Goal: Information Seeking & Learning: Check status

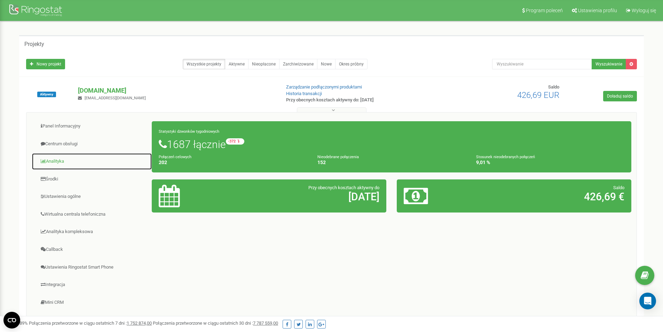
click at [64, 162] on link "Analityka" at bounding box center [92, 161] width 120 height 17
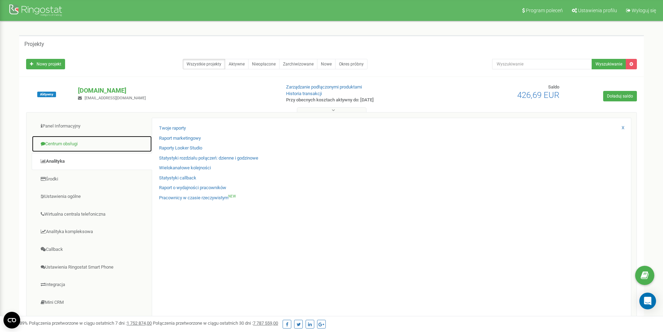
click at [75, 142] on link "Centrum obsługi" at bounding box center [92, 143] width 120 height 17
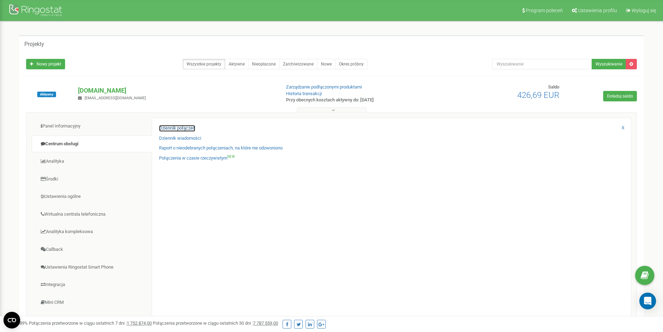
click at [181, 127] on link "Dziennik połączeń" at bounding box center [177, 128] width 36 height 7
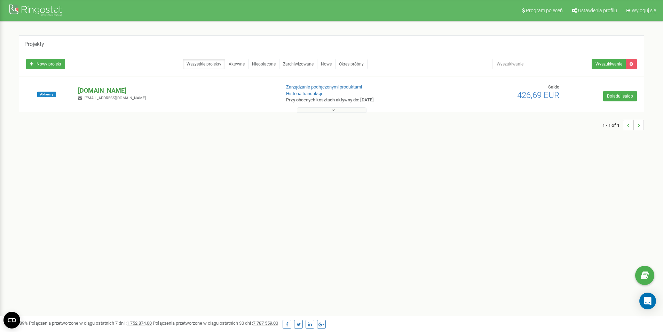
click at [94, 91] on p "[DOMAIN_NAME]" at bounding box center [176, 90] width 197 height 9
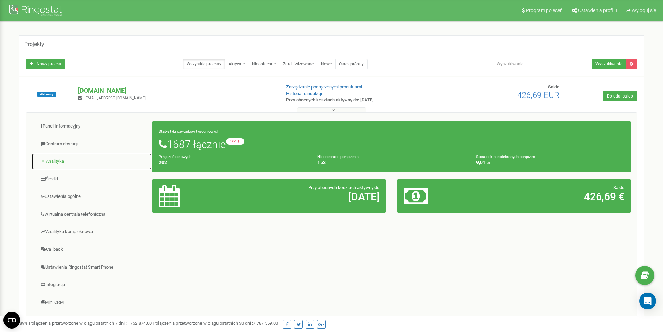
click at [55, 160] on link "Analityka" at bounding box center [92, 161] width 120 height 17
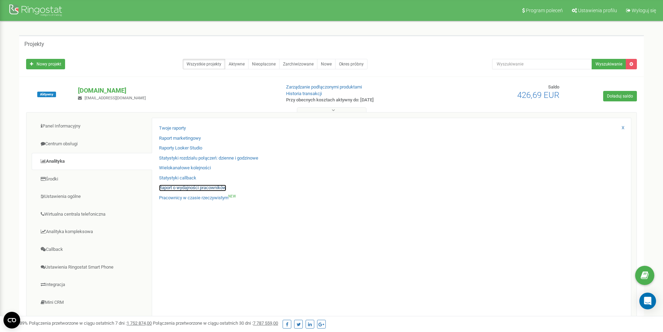
click at [179, 188] on link "Raport o wydajności pracowników" at bounding box center [192, 187] width 67 height 7
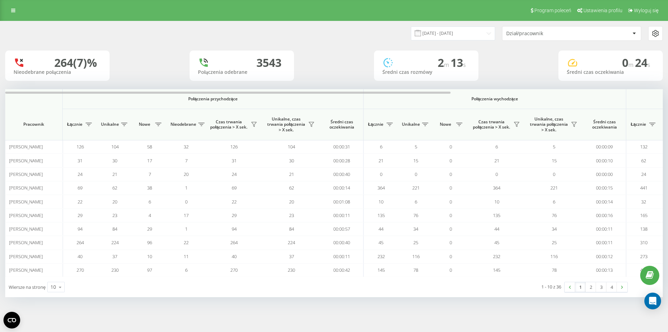
click at [559, 30] on div "Dział/pracownik" at bounding box center [572, 33] width 139 height 14
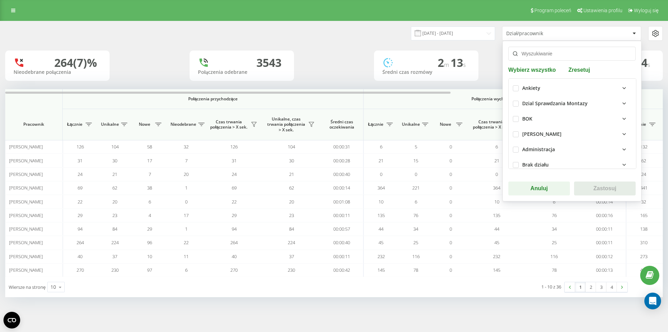
scroll to position [26, 0]
click at [515, 108] on label at bounding box center [516, 108] width 6 height 0
checkbox input "true"
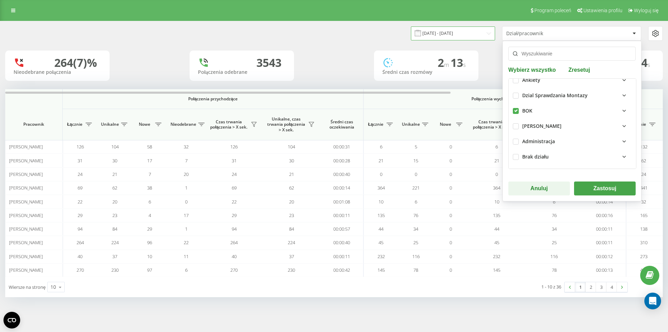
click at [466, 34] on input "21.07.2025 - 21.08.2025" at bounding box center [453, 33] width 84 height 14
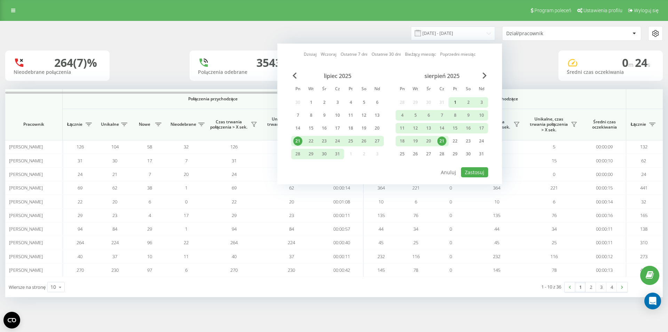
click at [455, 101] on div "1" at bounding box center [455, 102] width 9 height 9
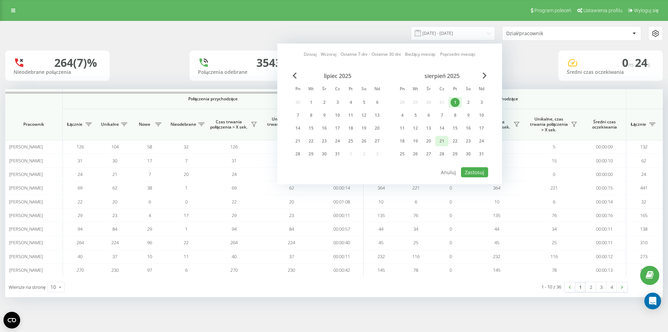
click at [442, 143] on div "21" at bounding box center [442, 140] width 9 height 9
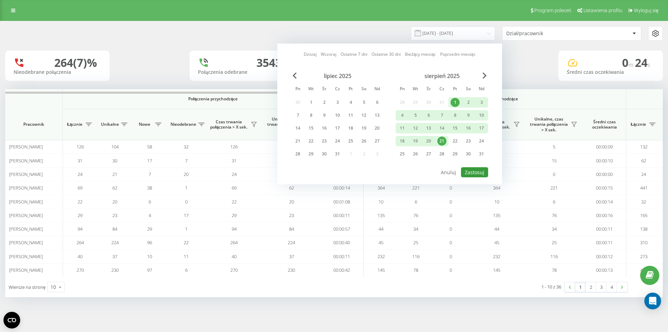
click at [474, 176] on button "Zastosuj" at bounding box center [474, 172] width 27 height 10
type input "01.08.2025 - 21.08.2025"
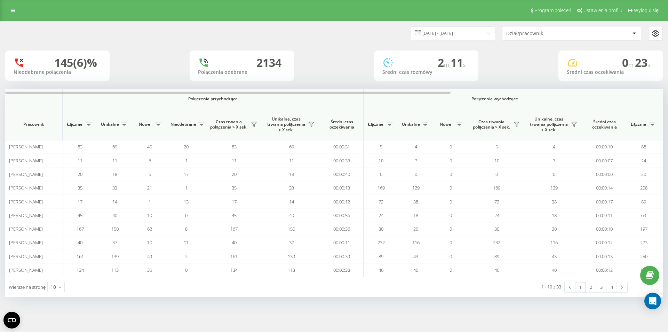
click at [563, 33] on div "Dział/pracownik" at bounding box center [547, 34] width 83 height 6
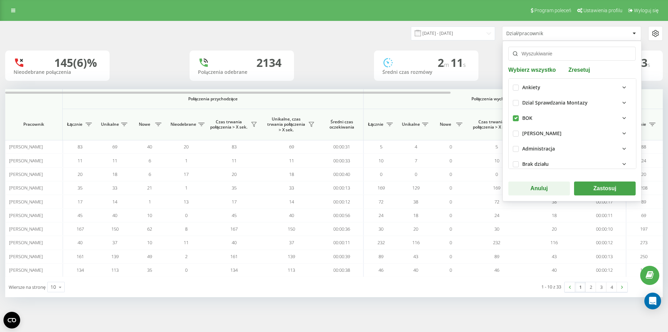
scroll to position [26, 0]
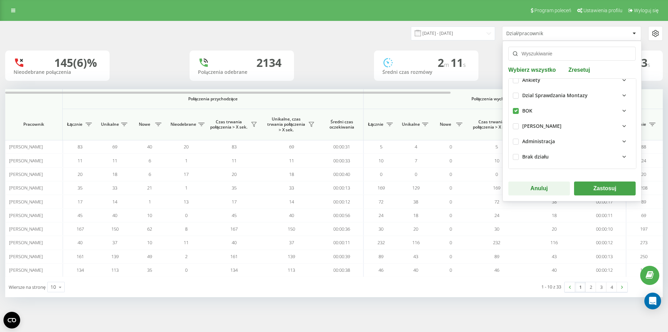
click at [526, 110] on div "BOK" at bounding box center [527, 111] width 10 height 6
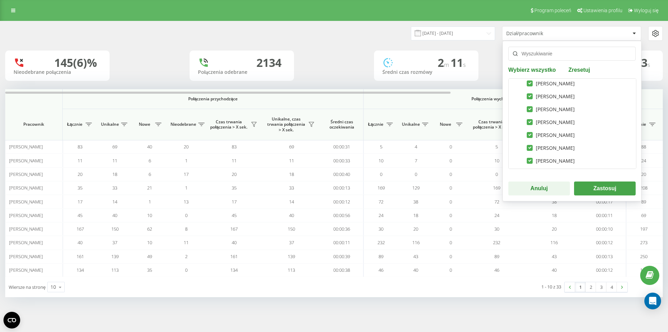
scroll to position [165, 0]
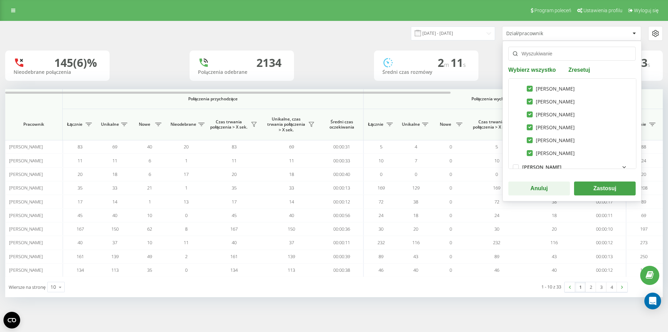
click at [595, 183] on button "Zastosuj" at bounding box center [605, 188] width 62 height 14
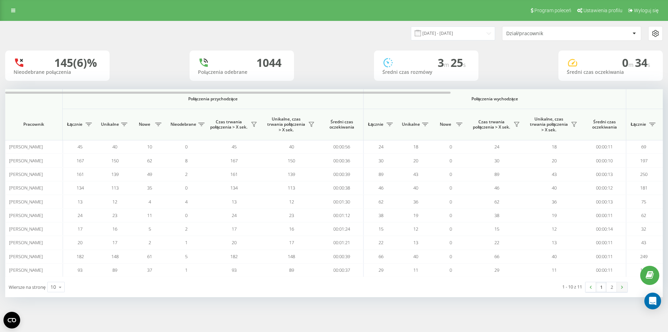
click at [622, 286] on img at bounding box center [622, 286] width 2 height 3
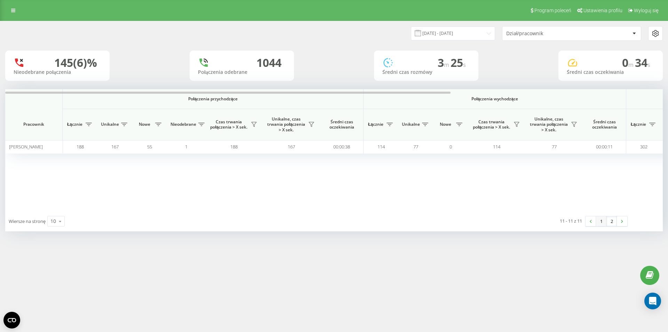
click at [602, 221] on link "1" at bounding box center [601, 221] width 10 height 10
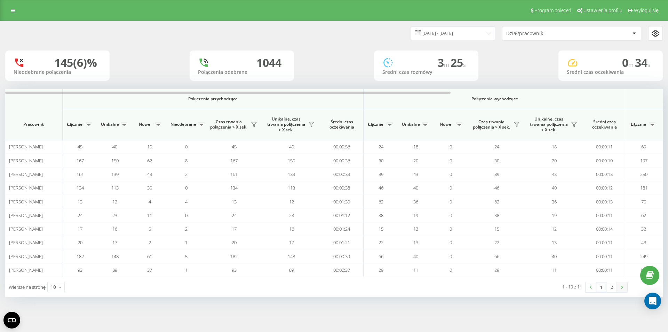
click at [624, 287] on link at bounding box center [622, 287] width 10 height 10
